Goal: Go to known website: Access a specific website the user already knows

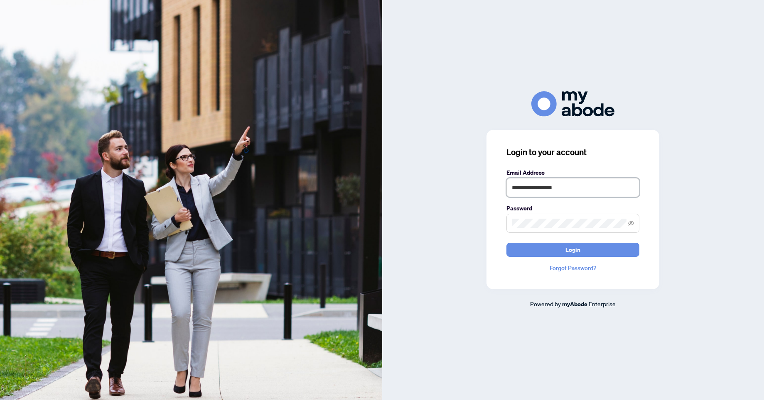
click at [585, 185] on input "**********" at bounding box center [572, 187] width 133 height 19
type input "**********"
click at [585, 254] on button "Login" at bounding box center [572, 250] width 133 height 14
